Goal: Task Accomplishment & Management: Manage account settings

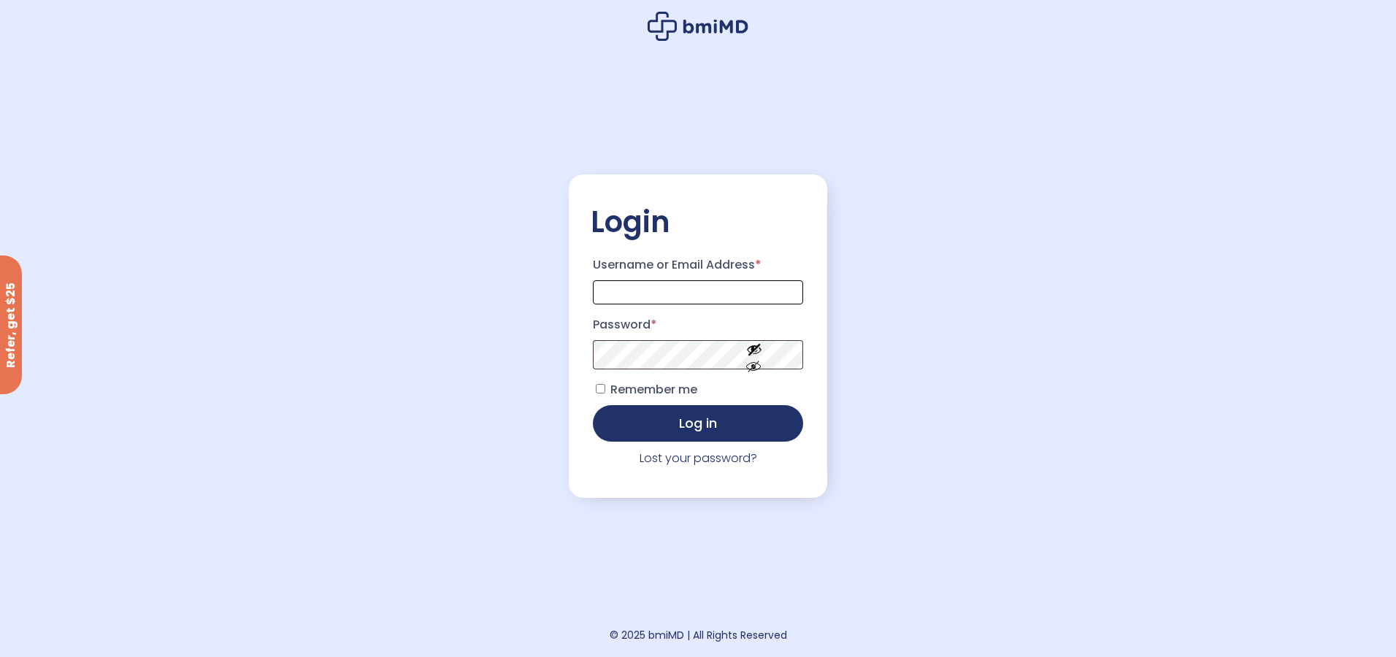
click at [618, 296] on input "Username or Email Address *" at bounding box center [698, 292] width 210 height 24
type input "**********"
click at [685, 428] on button "Log in" at bounding box center [698, 422] width 210 height 37
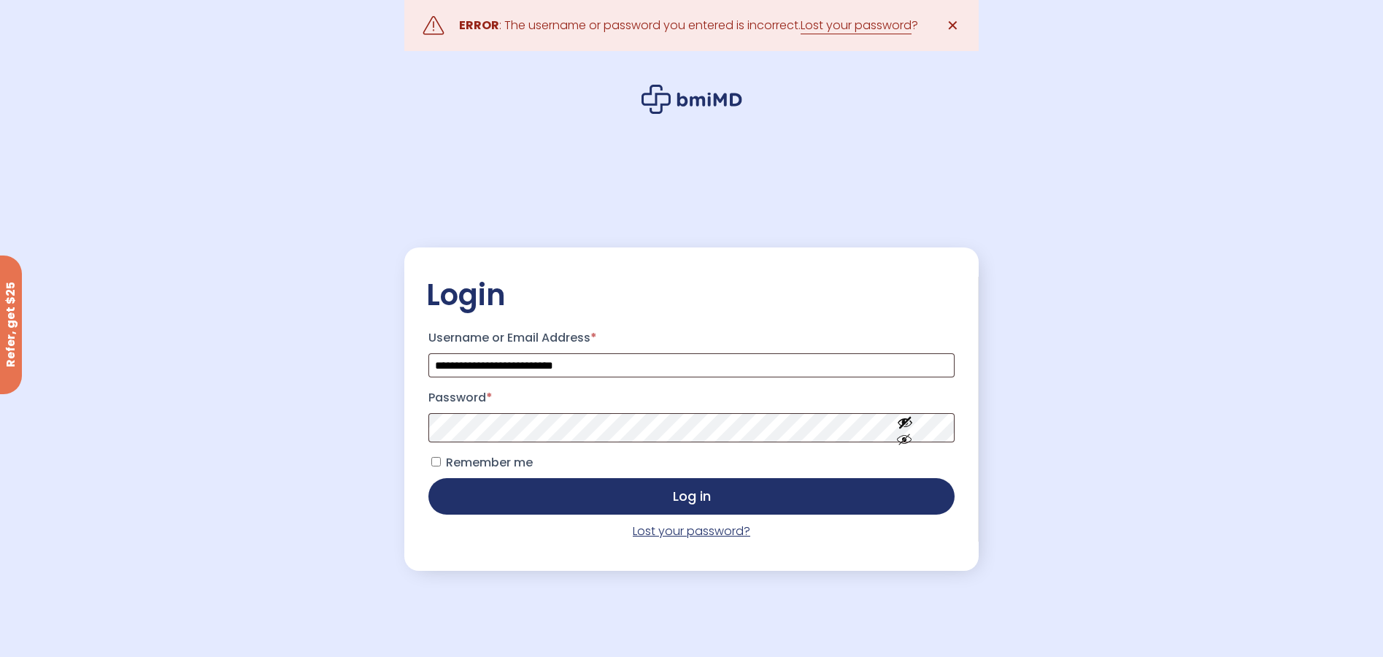
click at [667, 536] on link "Lost your password?" at bounding box center [692, 531] width 118 height 17
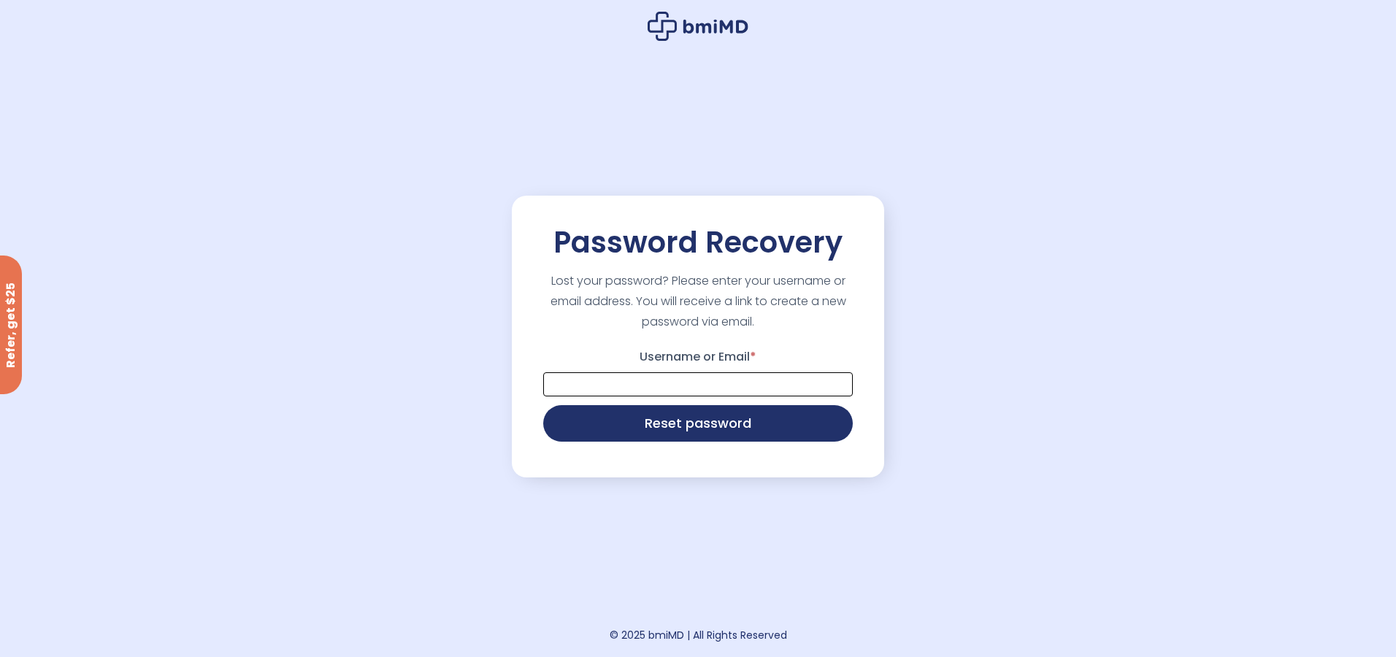
click at [623, 384] on input "Username or Email *" at bounding box center [698, 384] width 310 height 24
type input "**********"
click at [710, 431] on button "Reset password" at bounding box center [698, 422] width 310 height 37
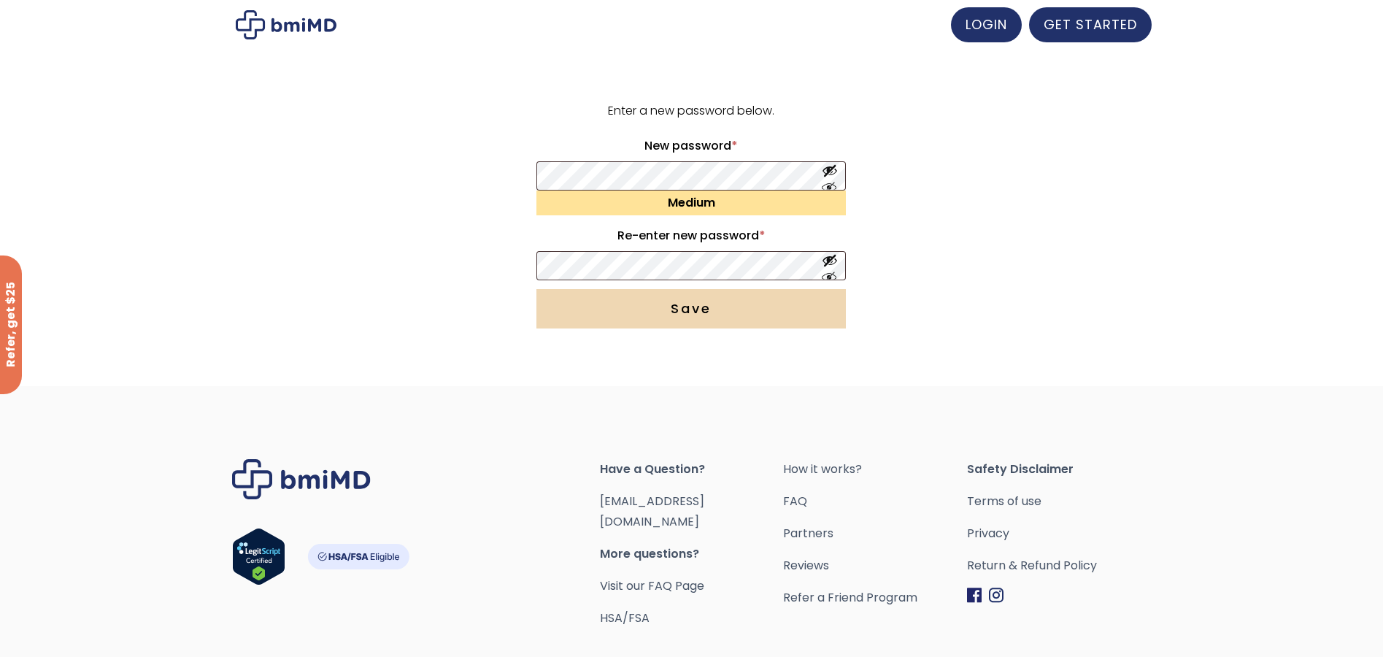
click at [679, 318] on button "Save" at bounding box center [692, 308] width 310 height 39
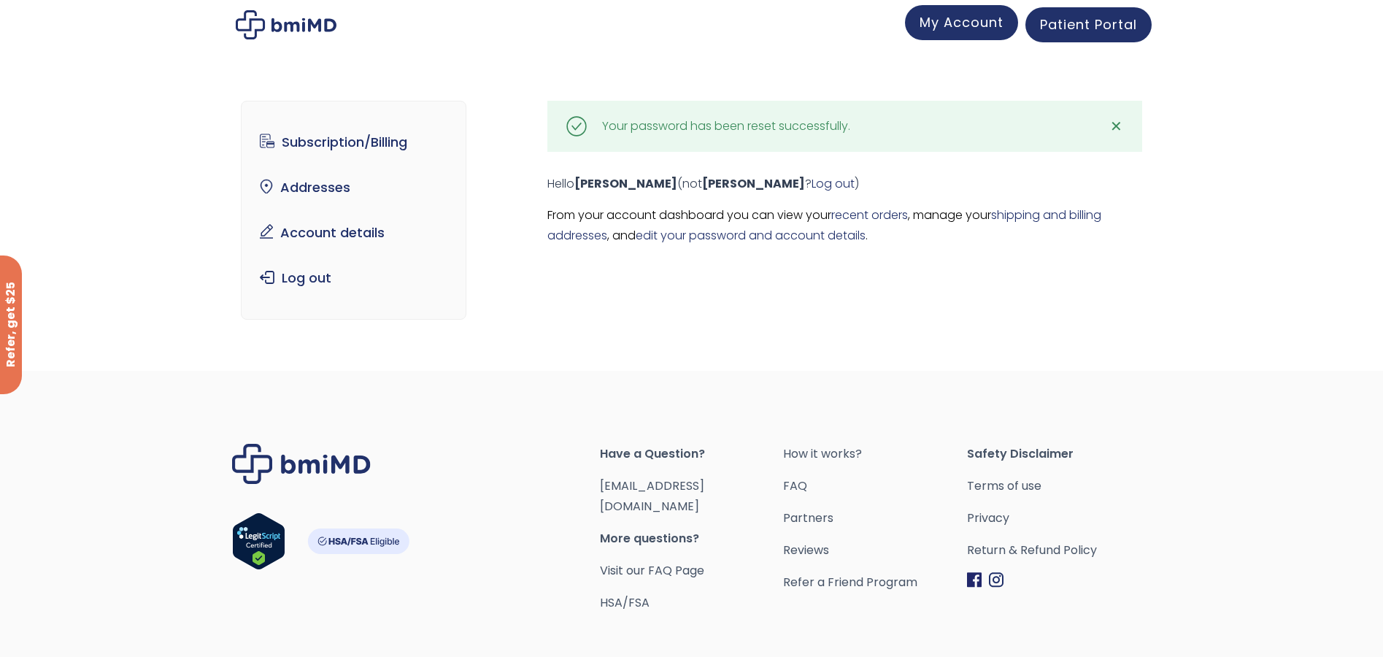
click at [964, 23] on span "My Account" at bounding box center [962, 22] width 84 height 18
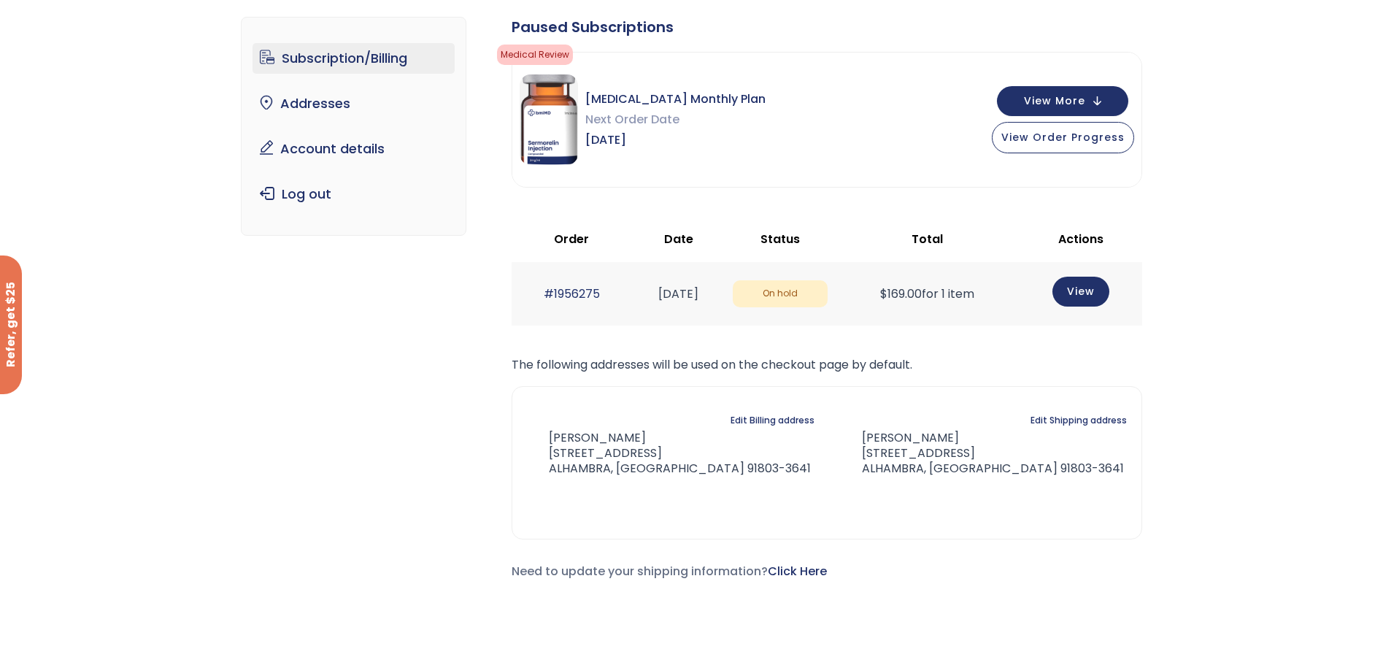
scroll to position [73, 0]
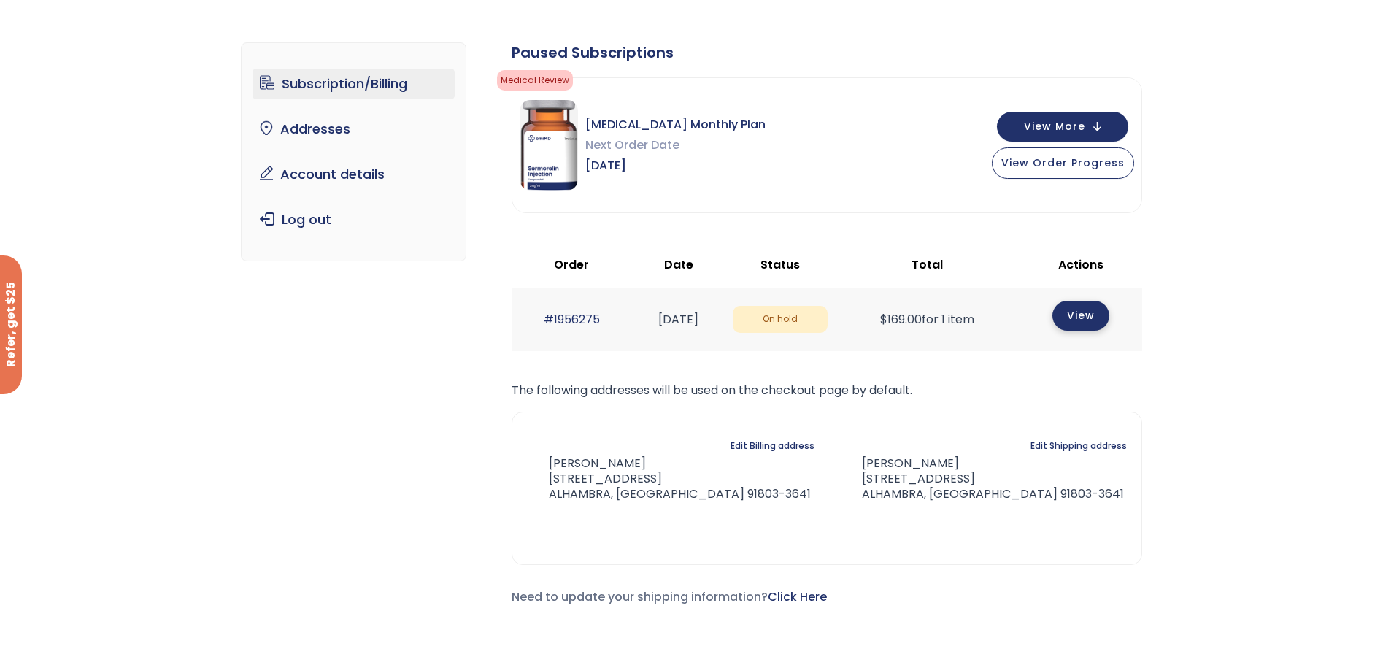
click at [1090, 316] on link "View" at bounding box center [1081, 316] width 57 height 30
